Goal: Task Accomplishment & Management: Use online tool/utility

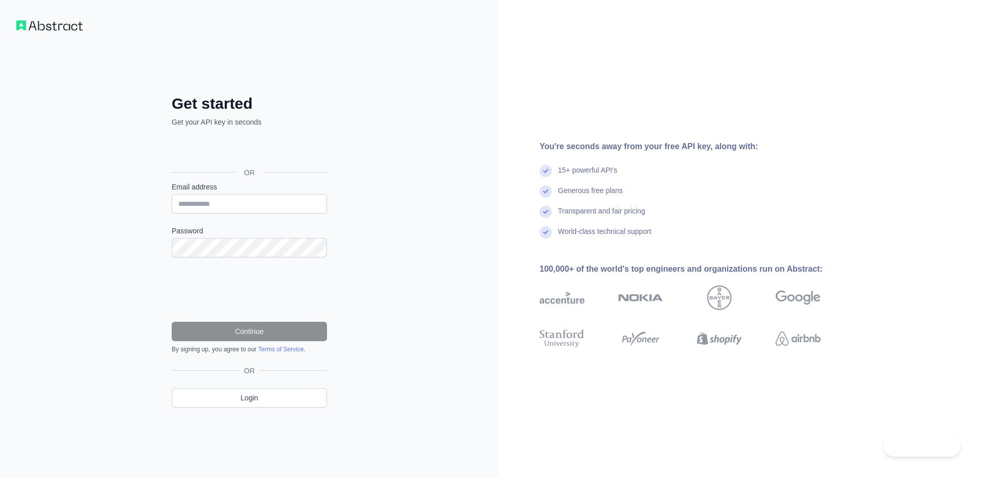
click at [435, 170] on div "Get started Get your API key in seconds OR Email address Password Continue By s…" at bounding box center [249, 238] width 499 height 477
drag, startPoint x: 419, startPoint y: 208, endPoint x: 428, endPoint y: 208, distance: 8.2
click at [419, 208] on div "Get started Get your API key in seconds OR Email address Password Continue By s…" at bounding box center [249, 238] width 499 height 477
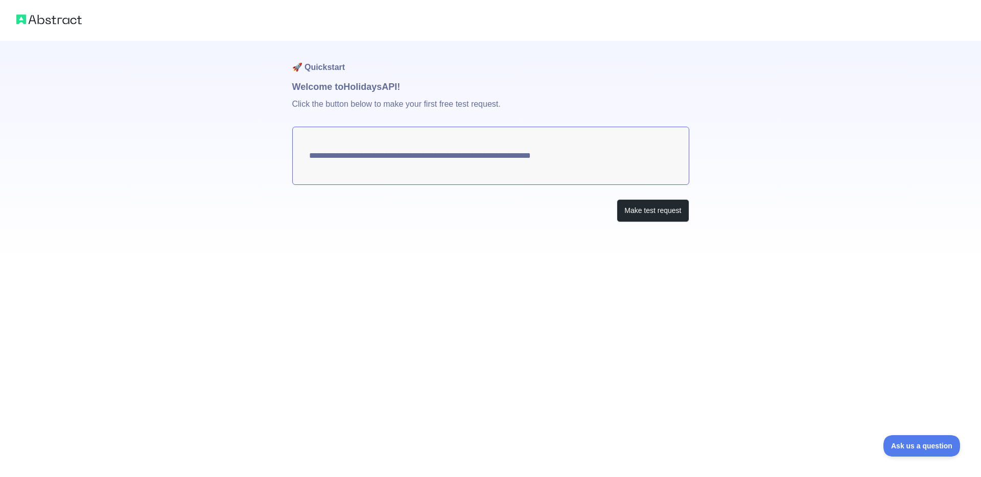
click at [622, 176] on textarea "**********" at bounding box center [490, 156] width 397 height 58
drag, startPoint x: 617, startPoint y: 157, endPoint x: 454, endPoint y: 155, distance: 163.0
click at [454, 155] on textarea "**********" at bounding box center [490, 156] width 397 height 58
drag, startPoint x: 310, startPoint y: 153, endPoint x: 446, endPoint y: 151, distance: 135.9
click at [446, 151] on textarea "**********" at bounding box center [490, 156] width 397 height 58
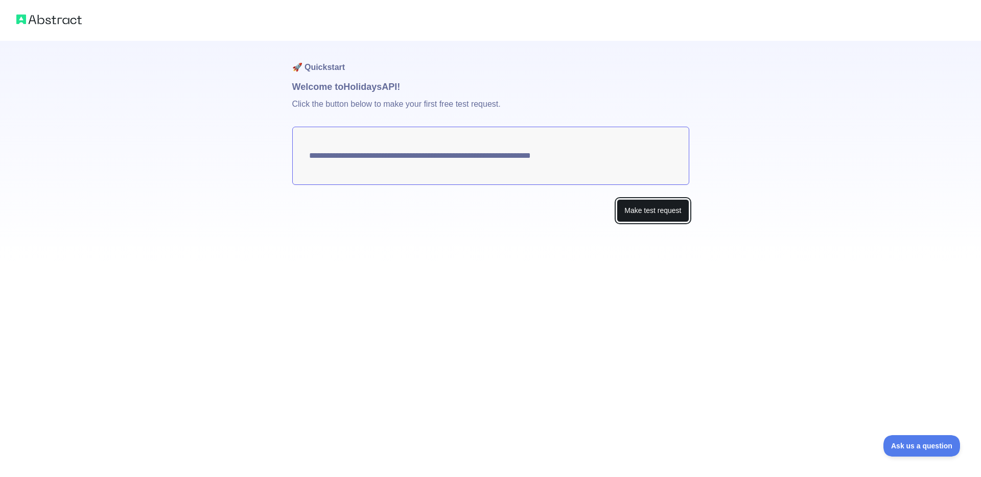
click at [644, 212] on button "Make test request" at bounding box center [653, 210] width 72 height 23
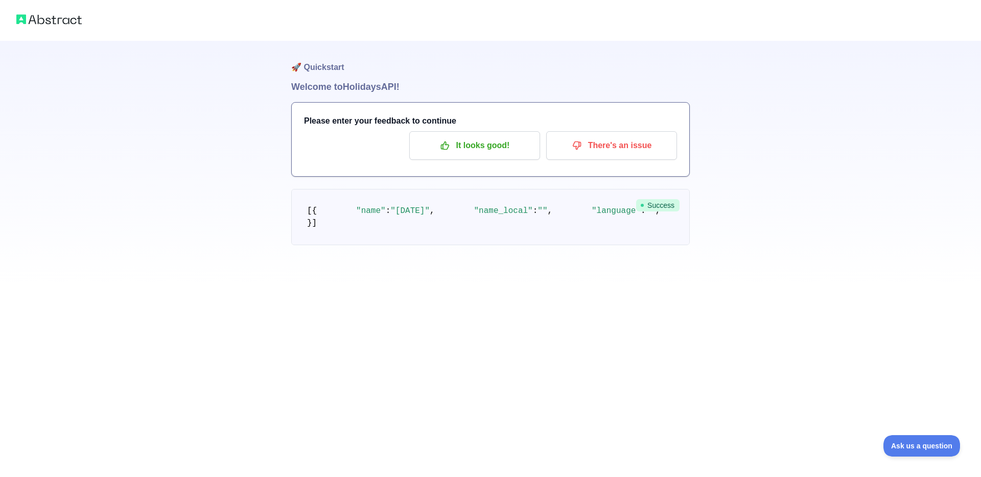
click at [441, 245] on pre "[ { "name" : "[DATE]" , "name_local" : "" , "language" : "" , "description" : "…" at bounding box center [490, 217] width 398 height 56
click at [660, 203] on span "Success" at bounding box center [657, 205] width 43 height 12
click at [75, 22] on img at bounding box center [48, 19] width 65 height 14
click at [75, 19] on img at bounding box center [48, 19] width 65 height 14
click at [74, 19] on img at bounding box center [48, 19] width 65 height 14
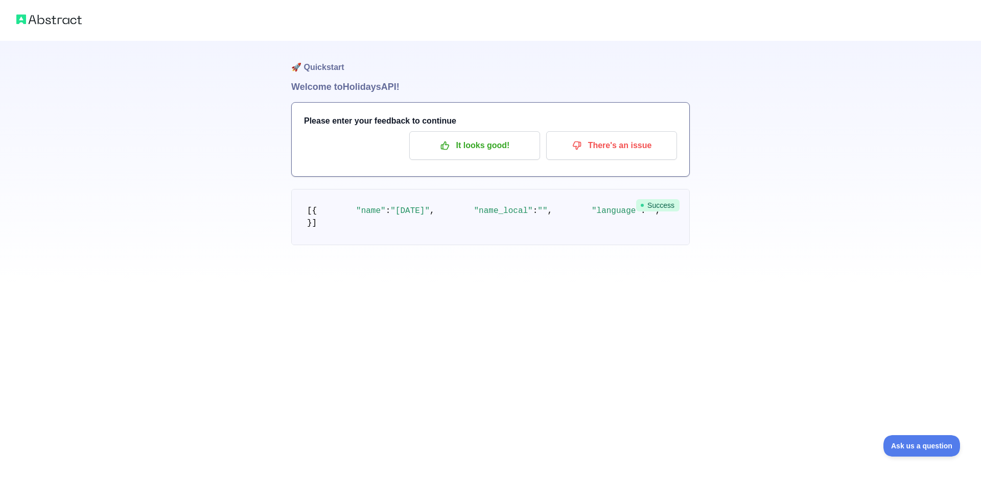
click at [74, 19] on img at bounding box center [48, 19] width 65 height 14
click at [24, 19] on img at bounding box center [48, 19] width 65 height 14
click at [23, 19] on img at bounding box center [48, 19] width 65 height 14
click at [24, 19] on img at bounding box center [48, 19] width 65 height 14
click at [489, 144] on p "It looks good!" at bounding box center [474, 145] width 115 height 17
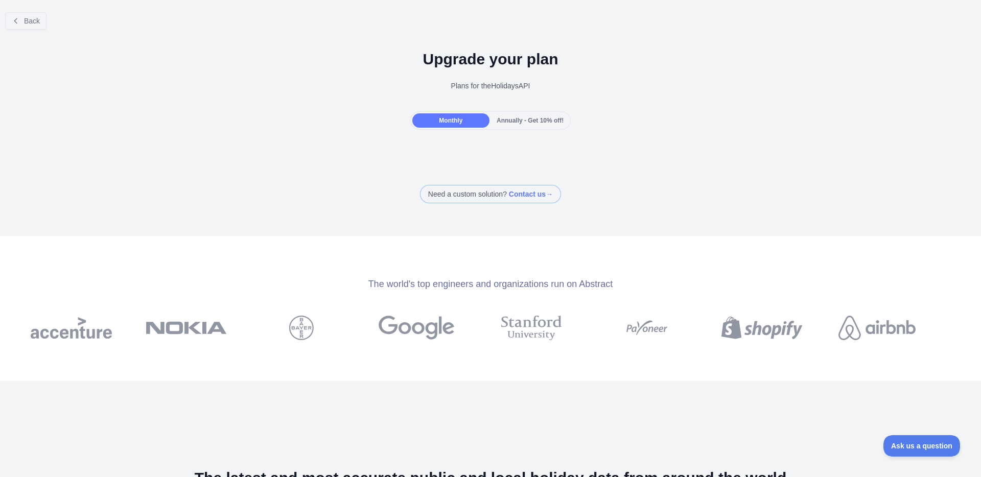
click at [504, 138] on div "Back Upgrade your plan Plans for the Holidays API Monthly Annually - Get 10% of…" at bounding box center [490, 103] width 981 height 199
click at [35, 26] on button "Back" at bounding box center [25, 20] width 41 height 17
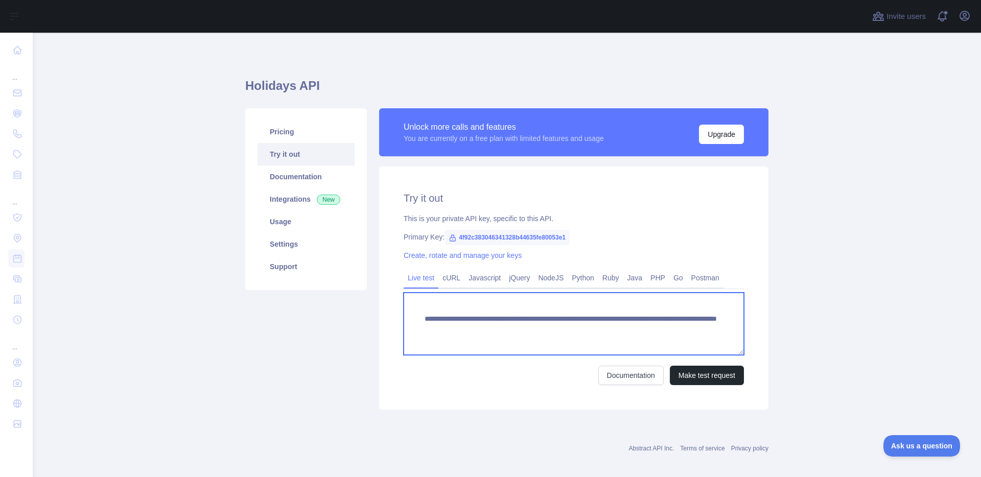
click at [523, 340] on textarea "**********" at bounding box center [574, 324] width 340 height 62
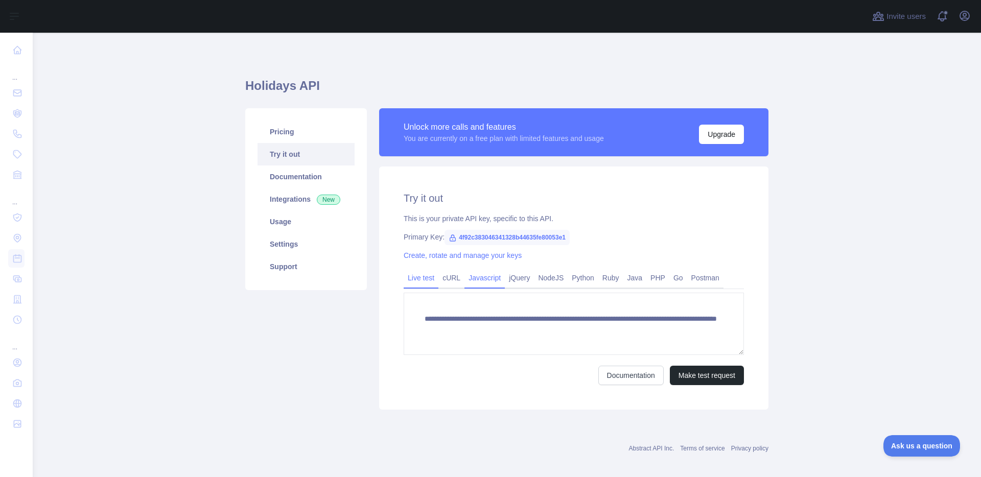
click at [487, 275] on link "Javascript" at bounding box center [484, 278] width 40 height 16
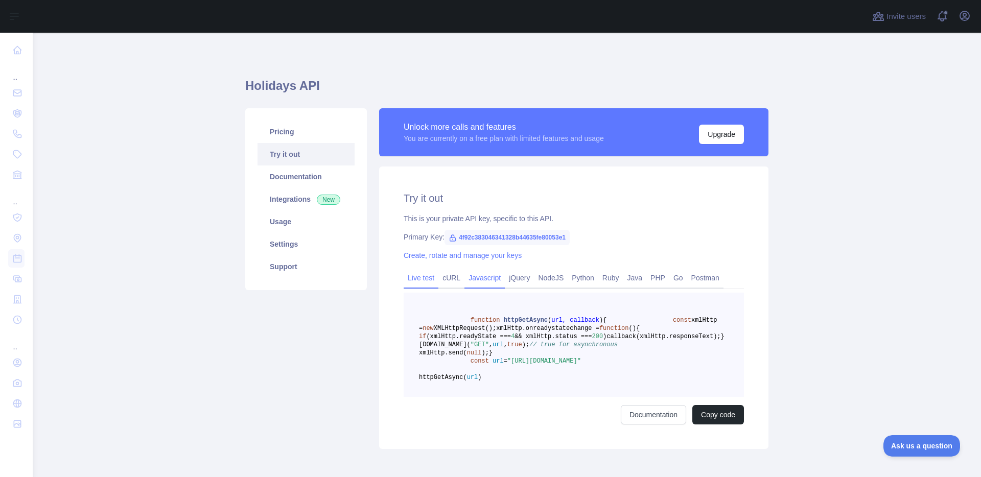
click at [427, 279] on link "Live test" at bounding box center [421, 278] width 35 height 16
